Goal: Find specific page/section: Find specific page/section

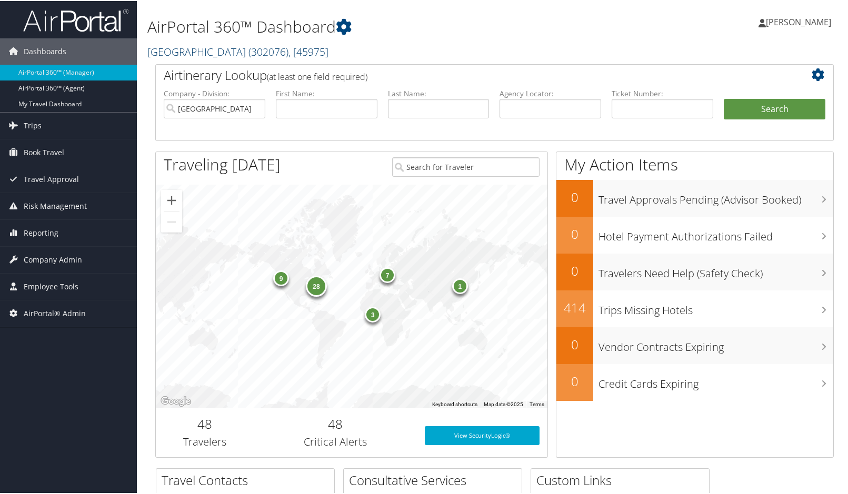
click at [305, 46] on span ", [ 45975 ]" at bounding box center [309, 51] width 40 height 14
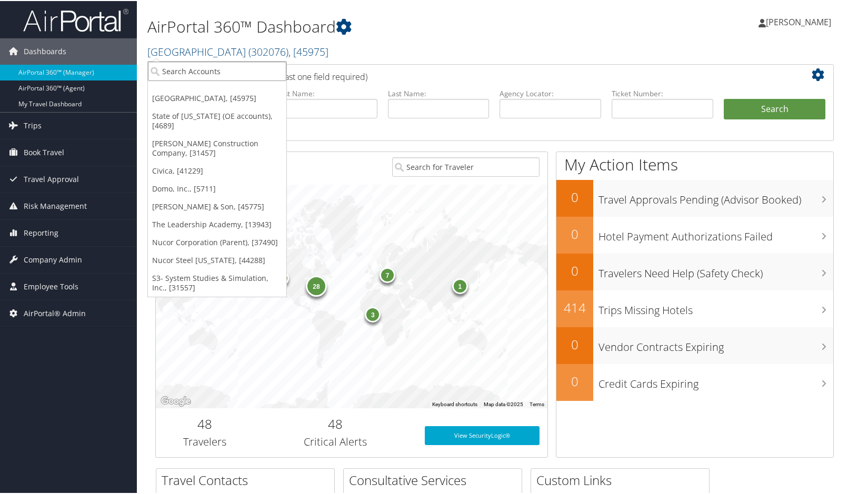
click at [215, 67] on input "search" at bounding box center [217, 70] width 138 height 19
type input "FORE"
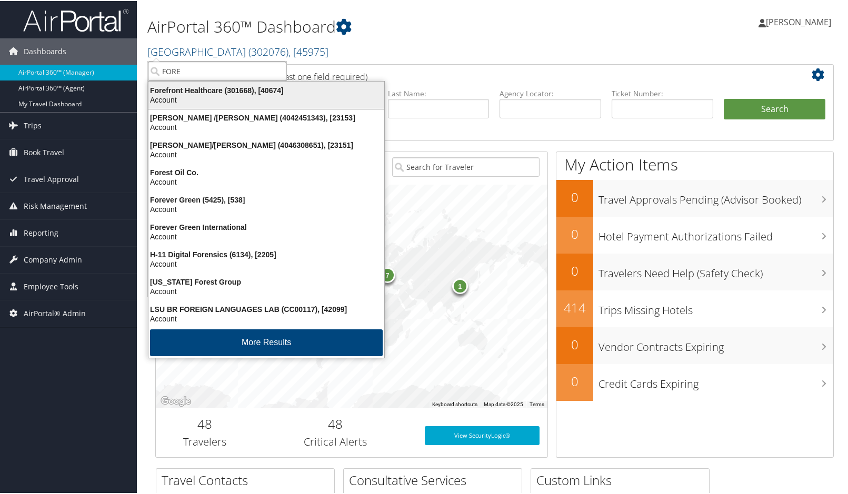
click at [185, 94] on div "Account" at bounding box center [266, 98] width 249 height 9
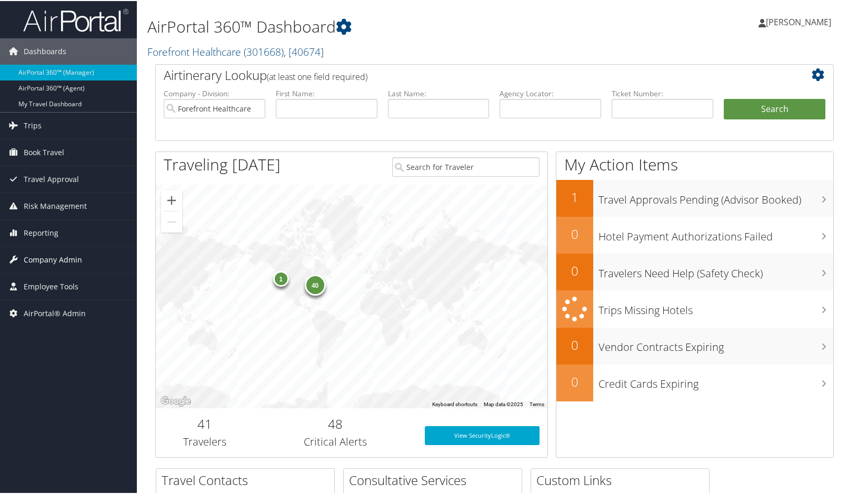
click at [49, 261] on span "Company Admin" at bounding box center [53, 259] width 58 height 26
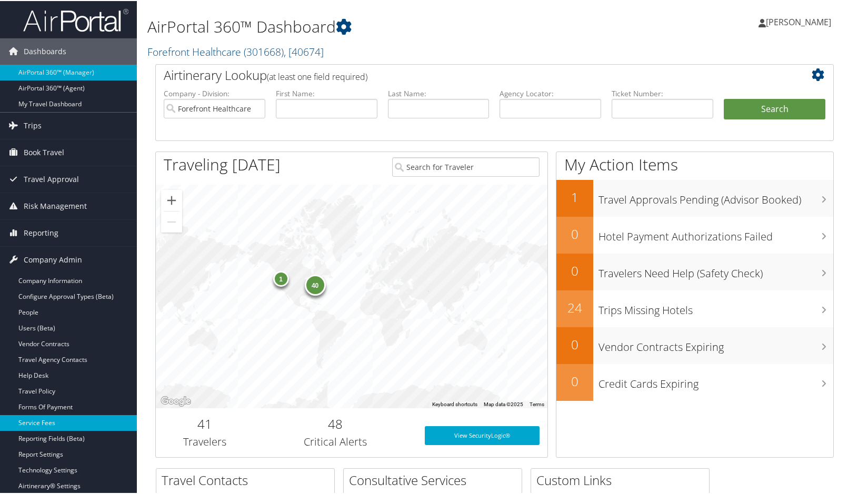
click at [58, 429] on link "Service Fees" at bounding box center [68, 422] width 137 height 16
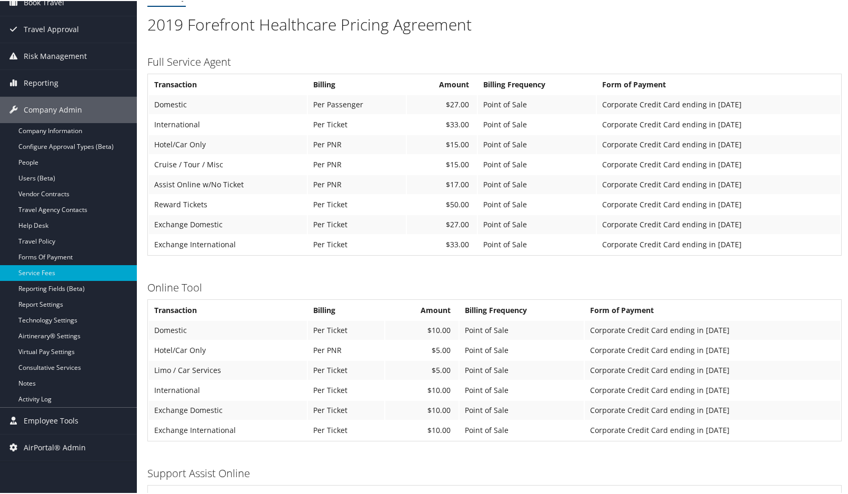
scroll to position [105, 0]
